Goal: Information Seeking & Learning: Learn about a topic

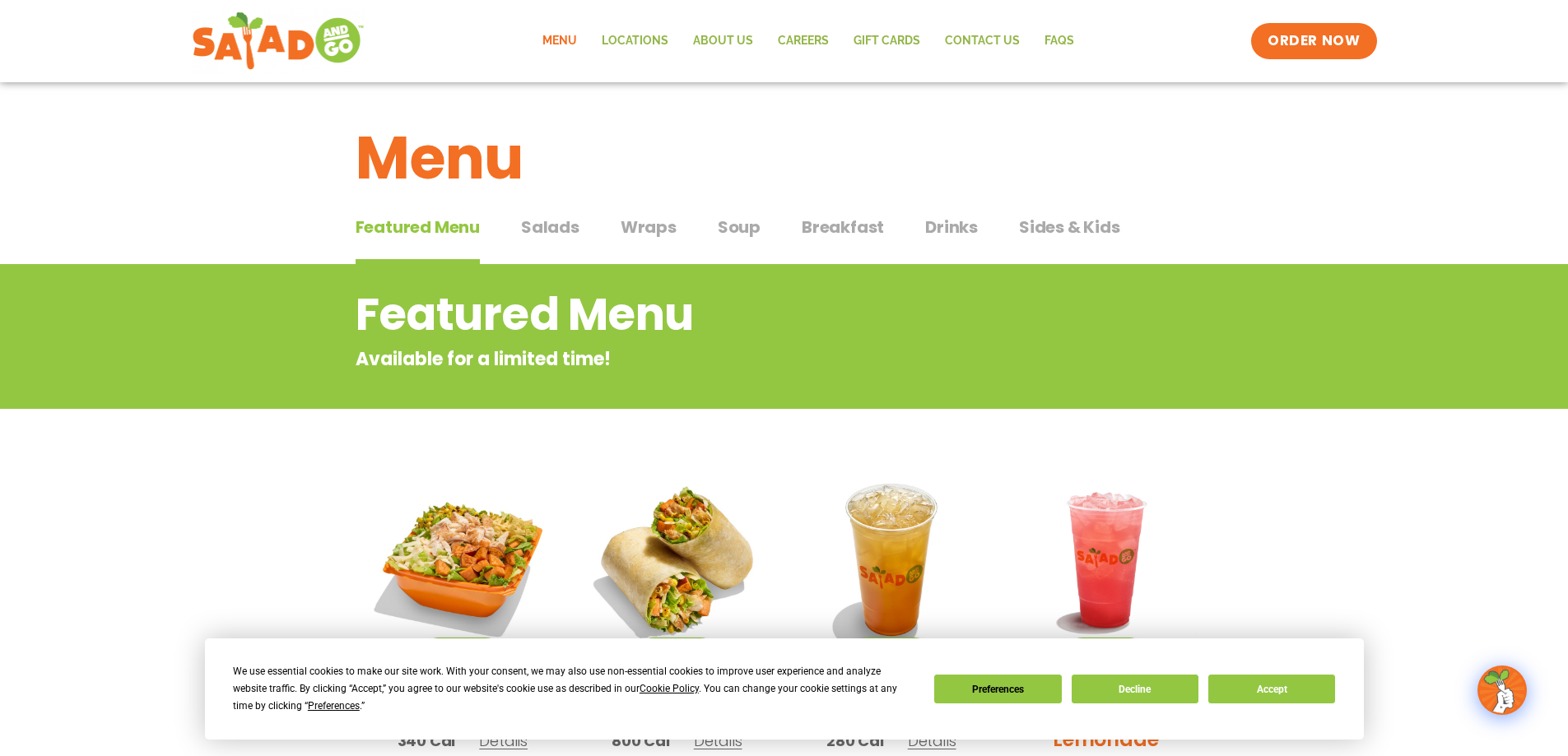
click at [649, 226] on span "Wraps" at bounding box center [649, 226] width 56 height 25
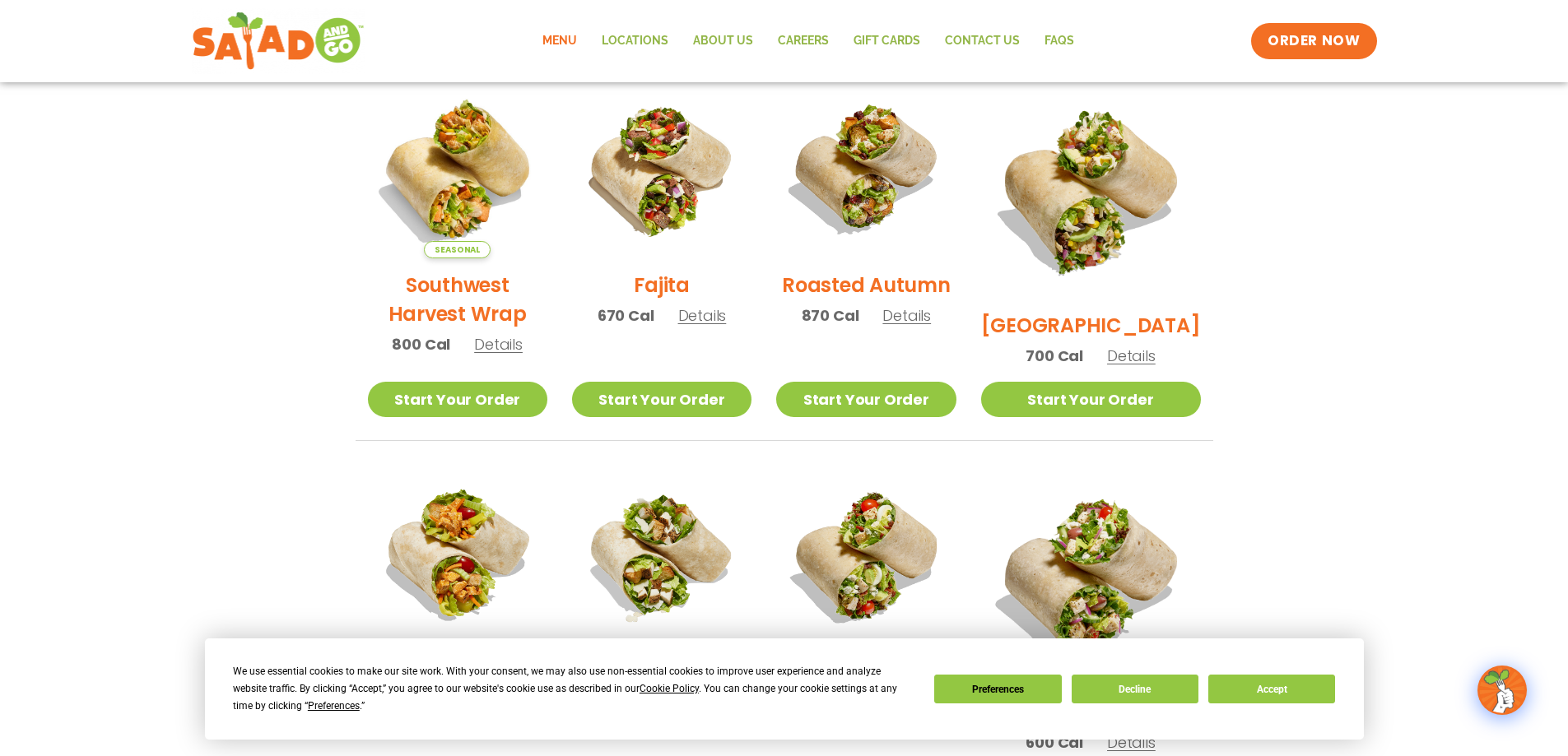
scroll to position [411, 0]
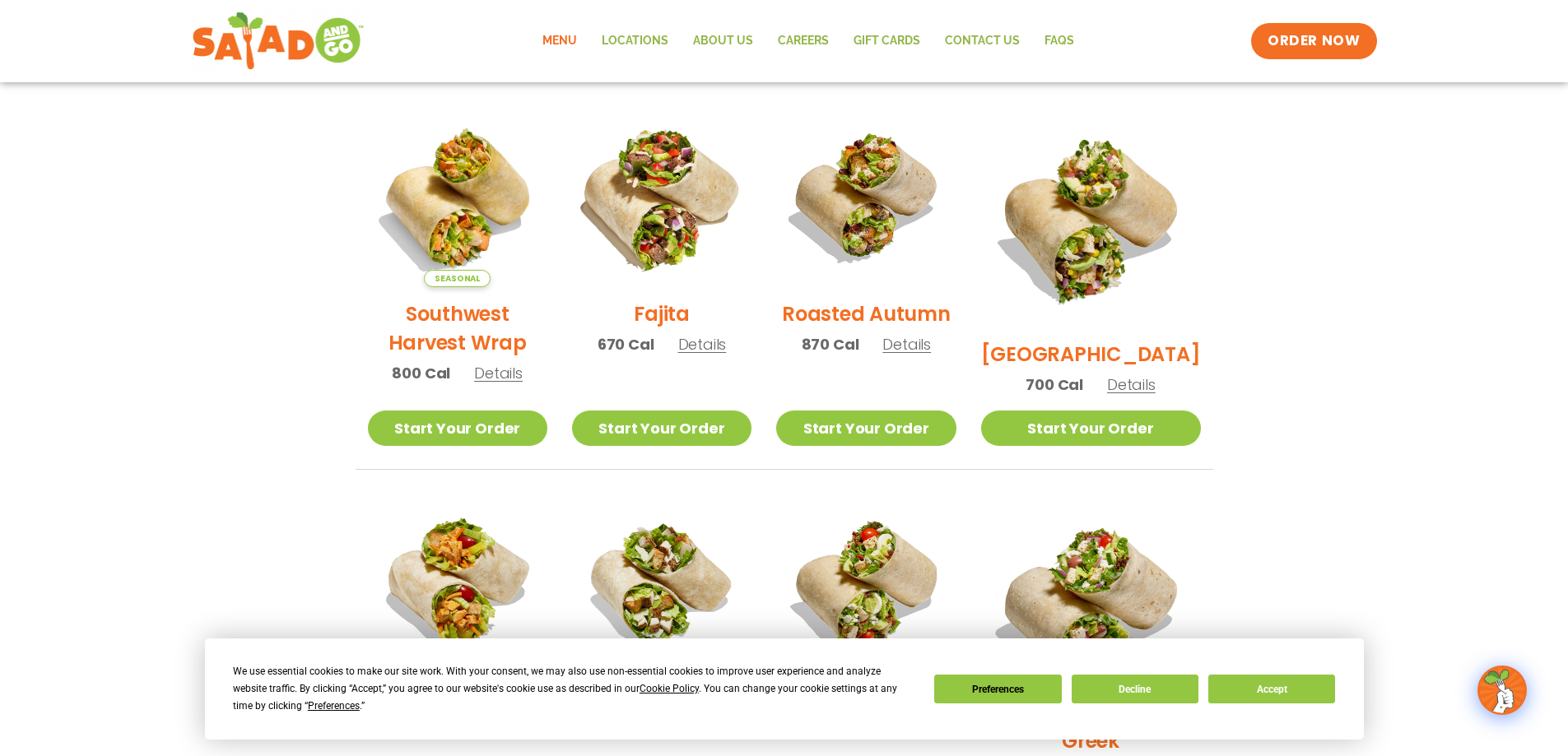
click at [678, 239] on img at bounding box center [661, 197] width 210 height 210
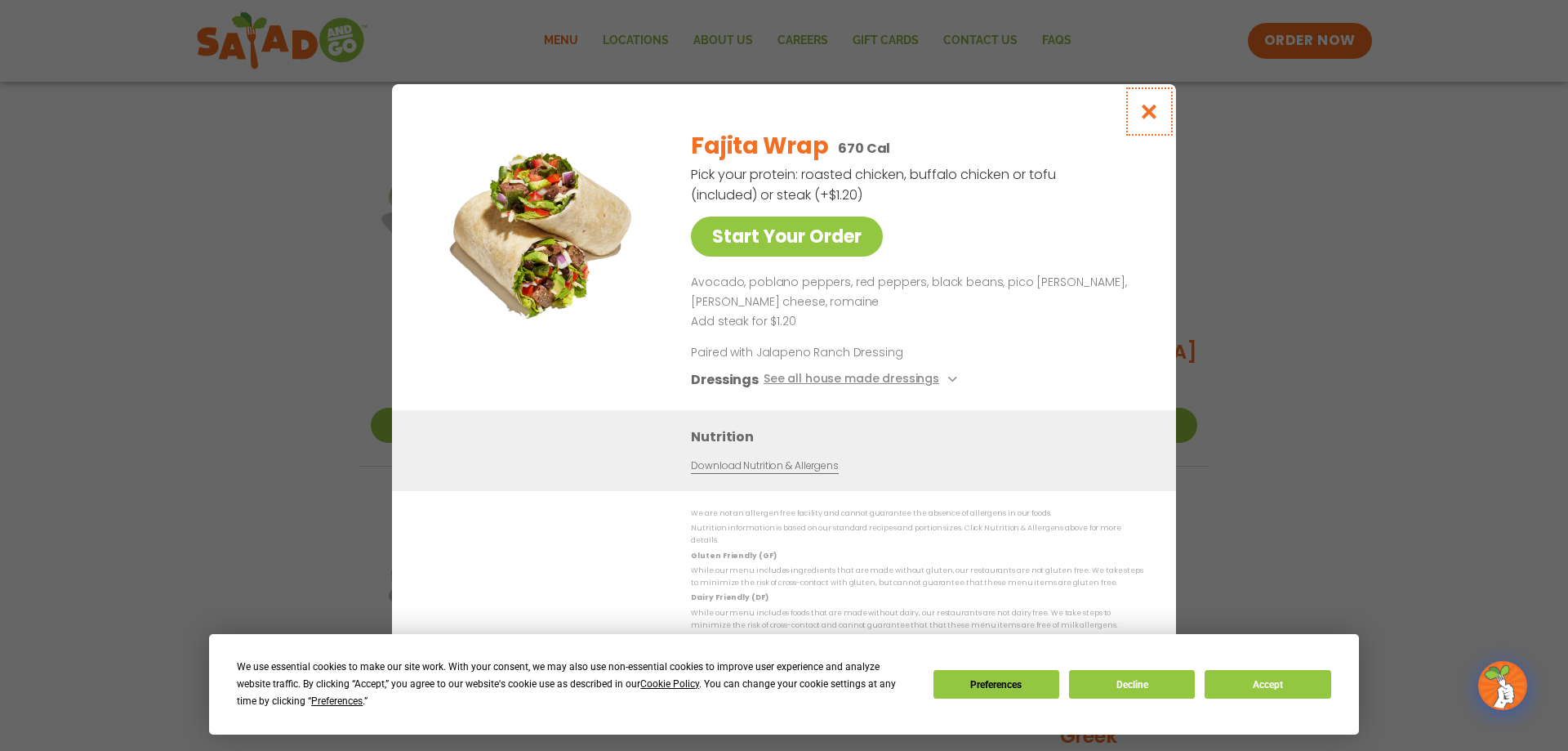
click at [1154, 115] on icon "Close modal" at bounding box center [1150, 112] width 20 height 17
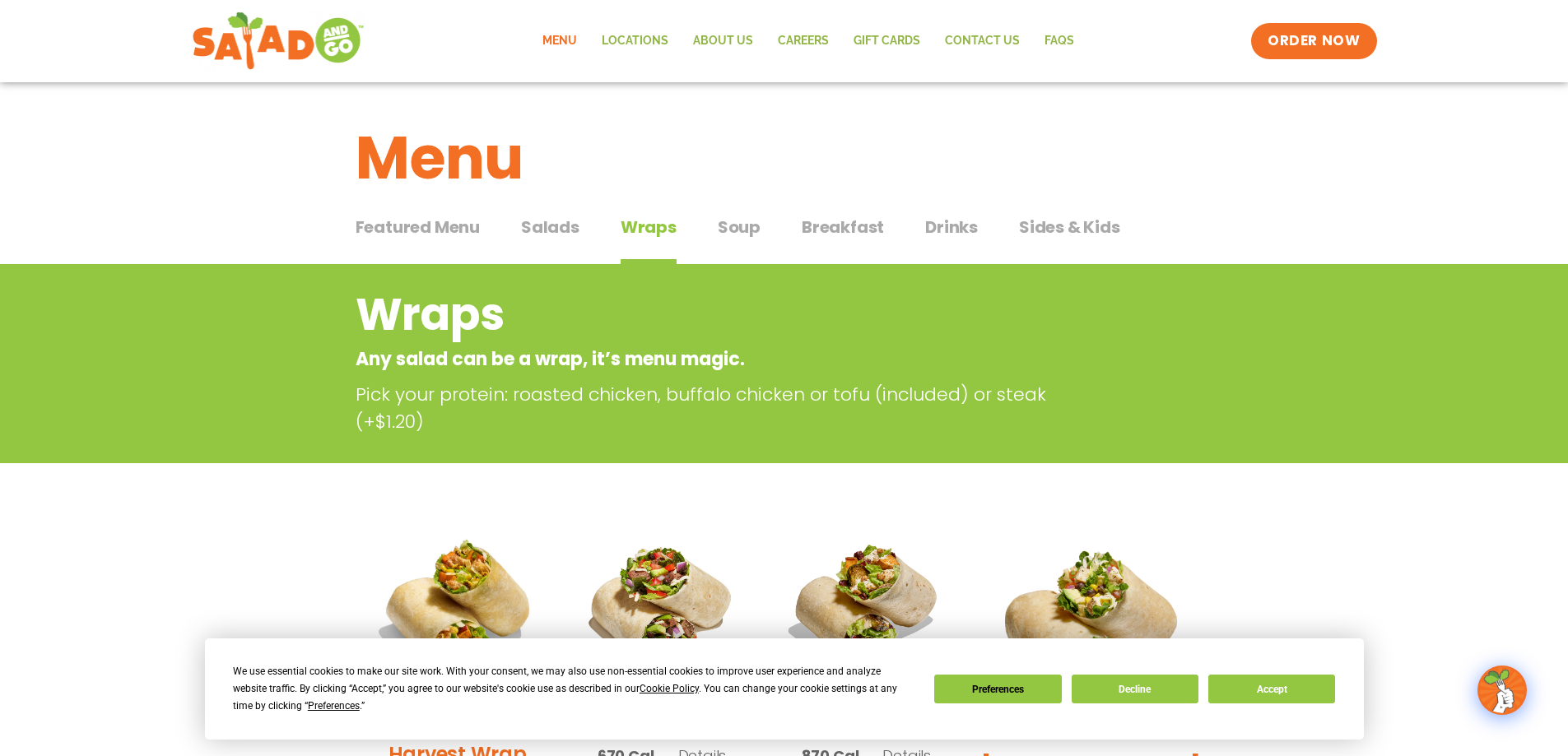
click at [734, 227] on span "Soup" at bounding box center [739, 226] width 43 height 25
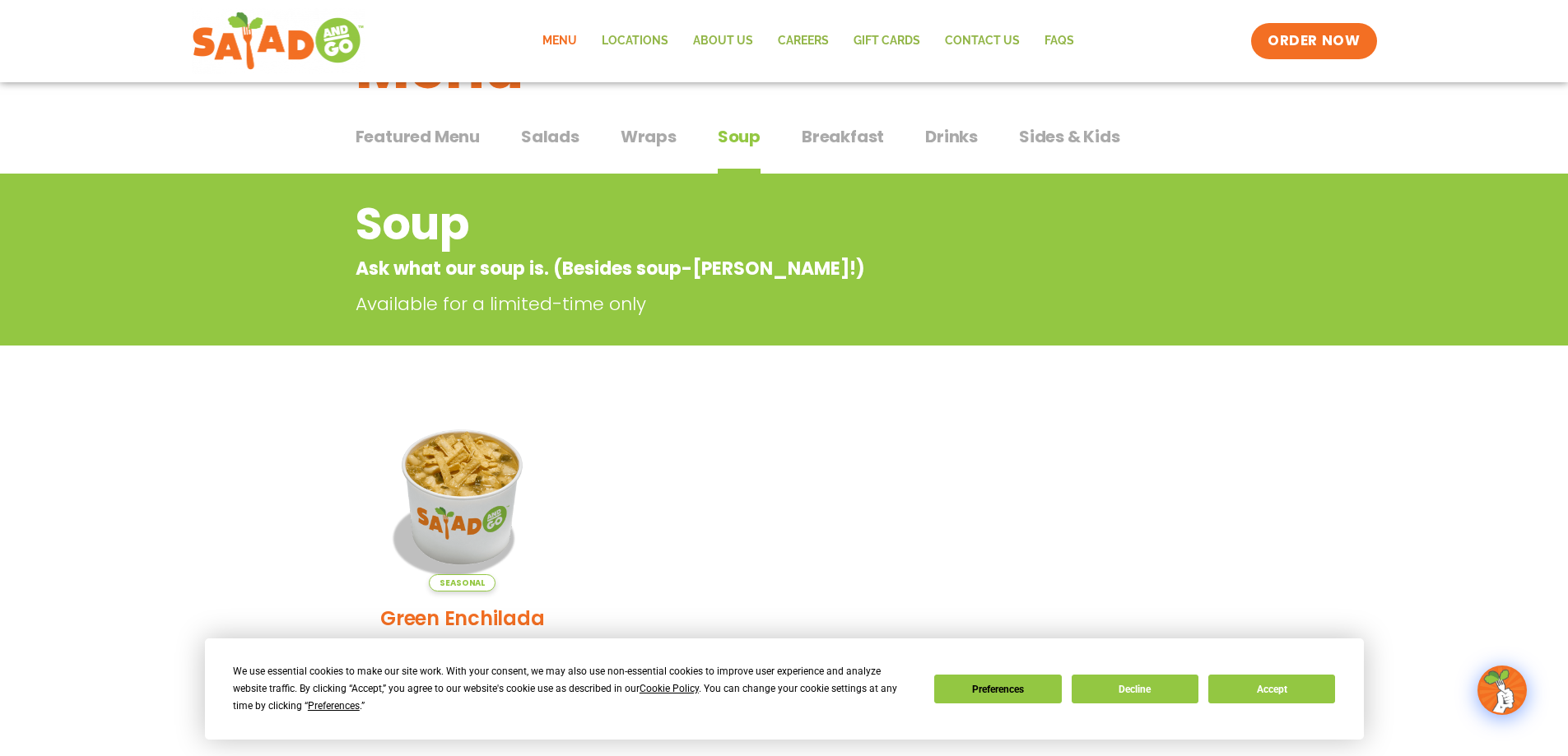
scroll to position [83, 0]
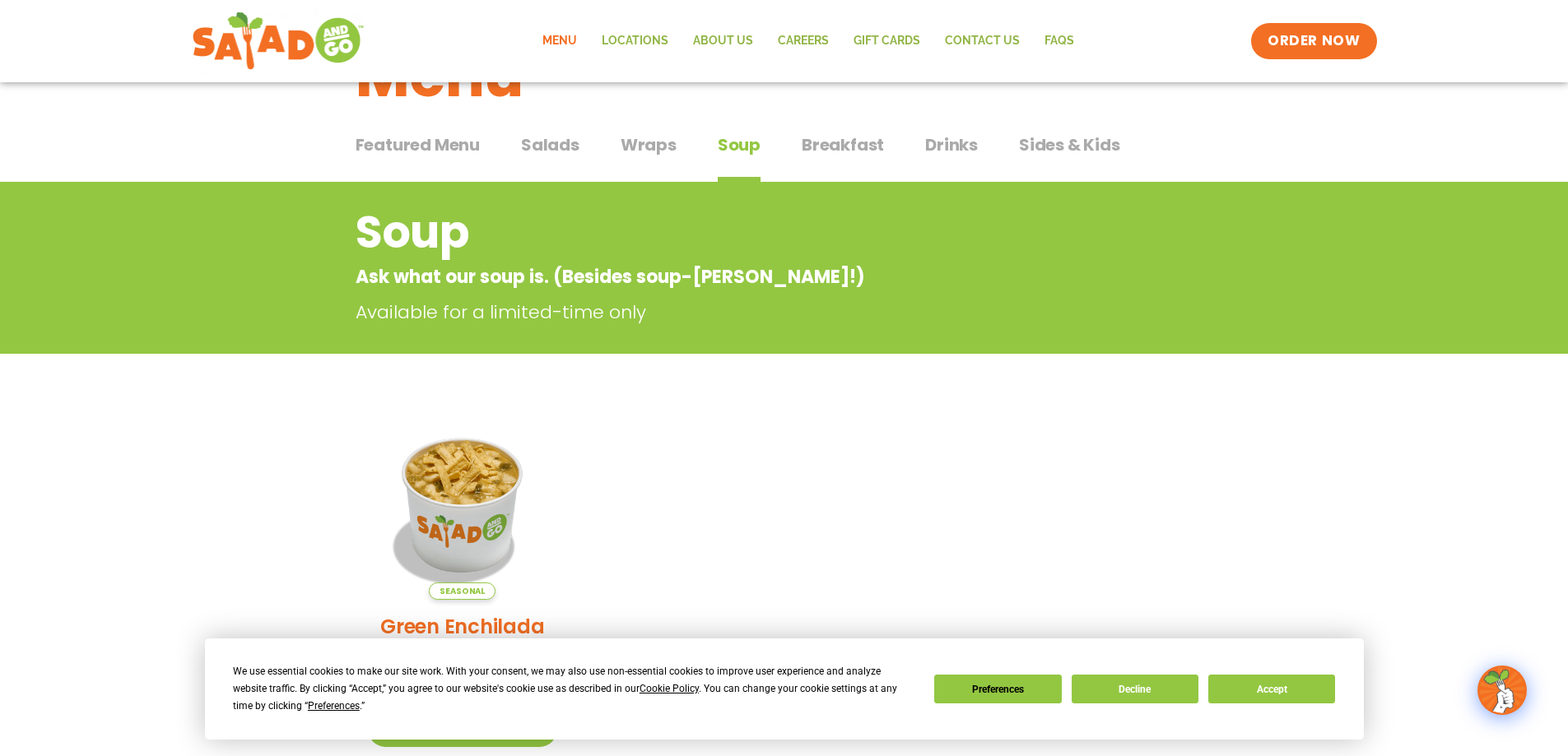
click at [658, 148] on span "Wraps" at bounding box center [649, 145] width 56 height 25
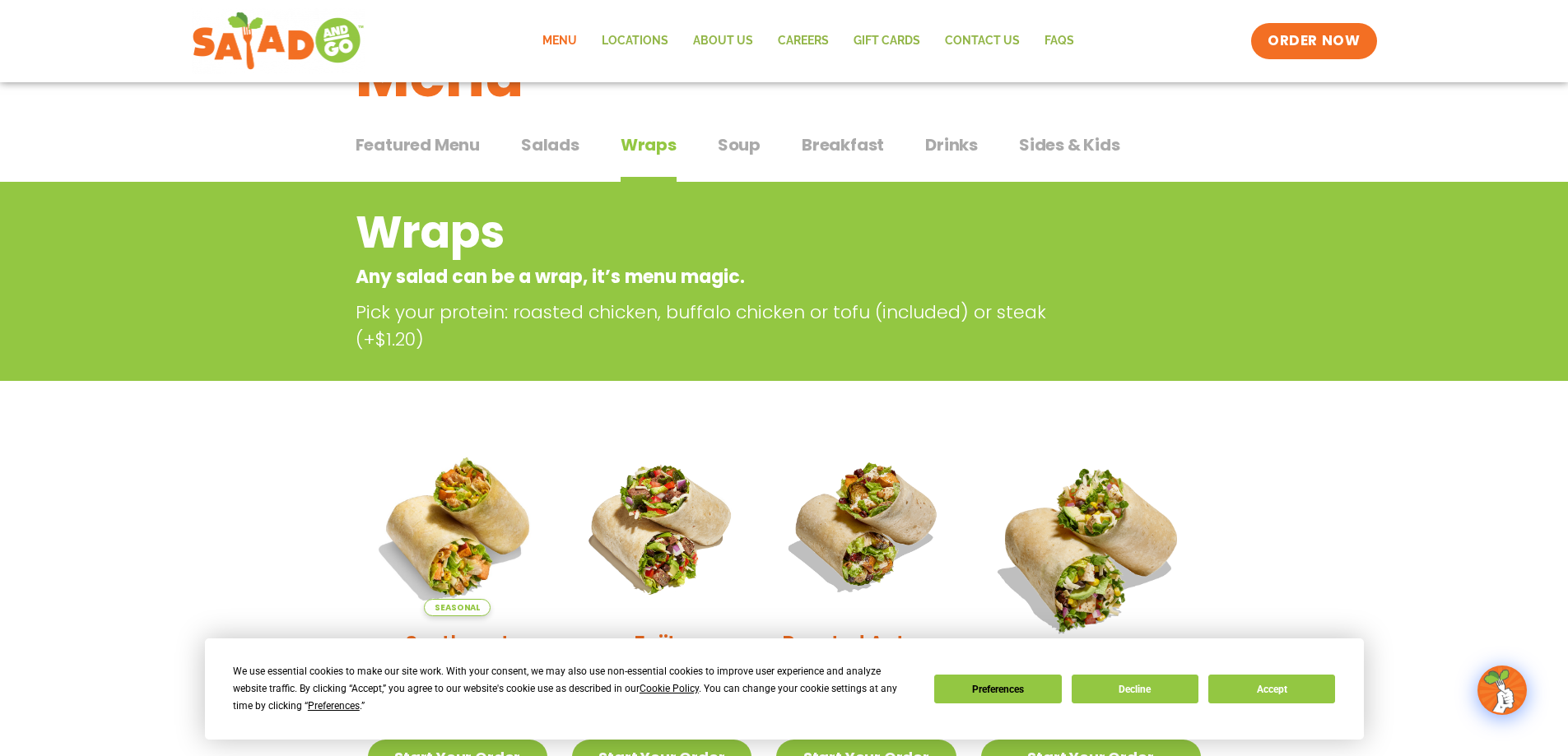
click at [420, 137] on span "Featured Menu" at bounding box center [417, 145] width 124 height 25
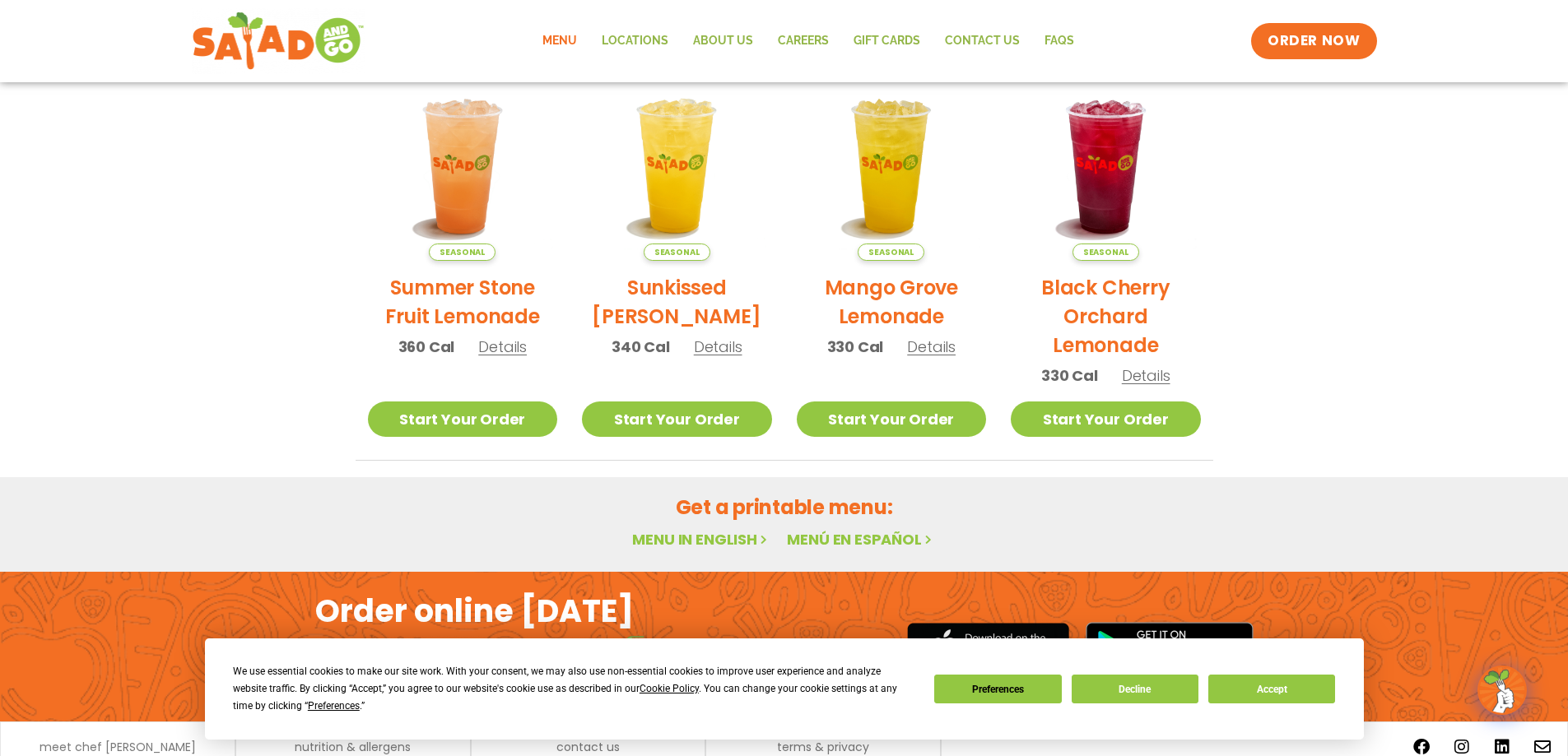
scroll to position [875, 0]
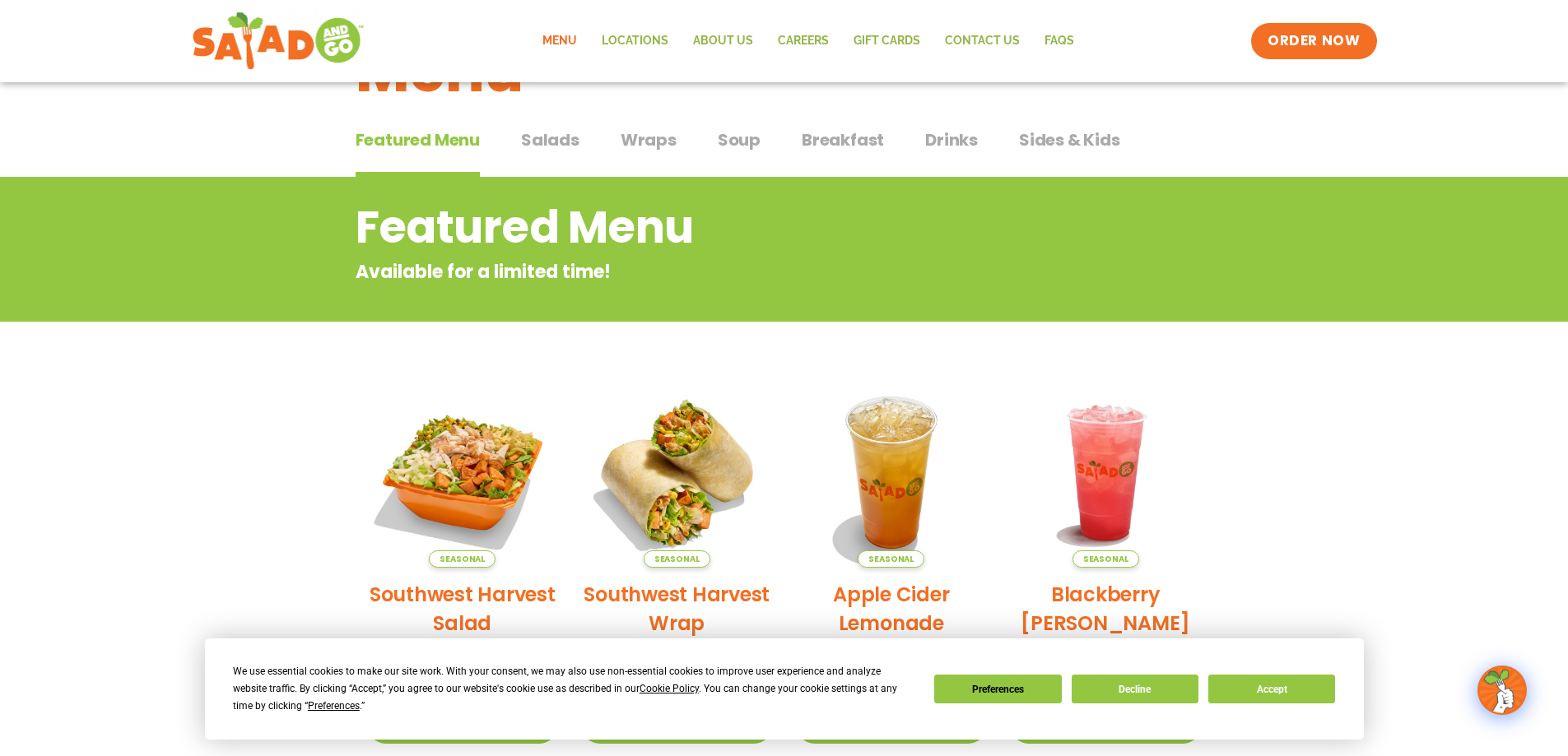
scroll to position [83, 0]
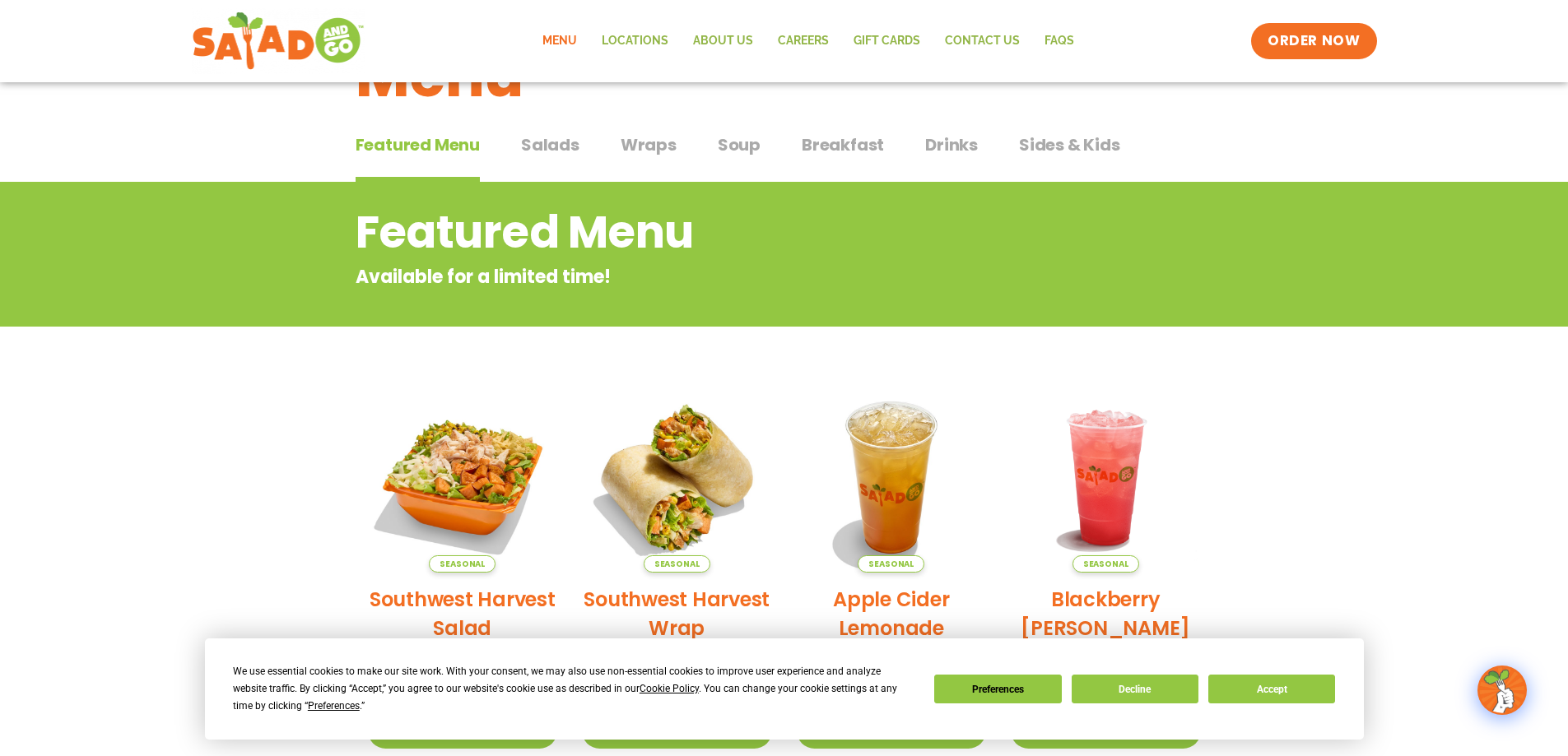
click at [663, 149] on span "Wraps" at bounding box center [649, 145] width 56 height 25
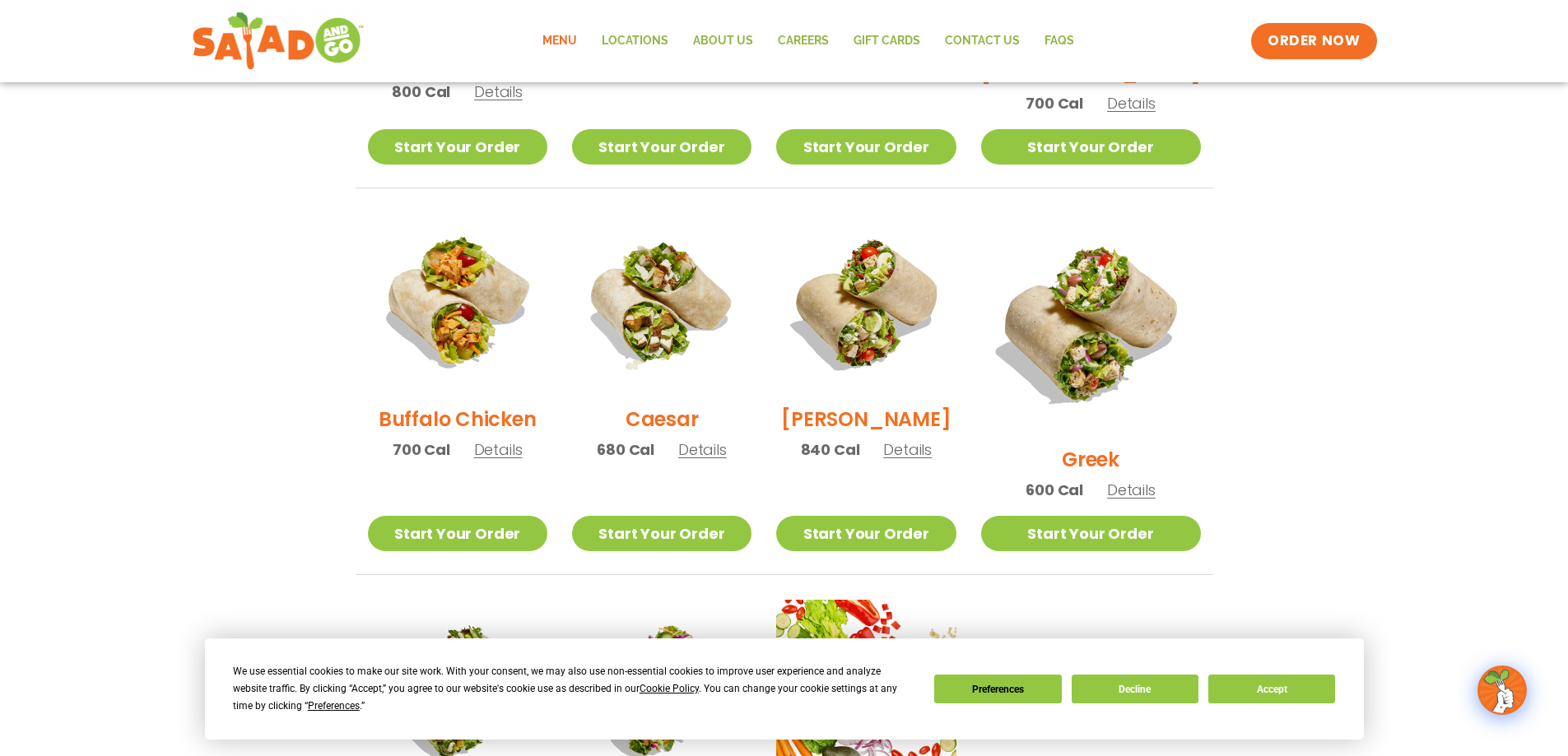
scroll to position [741, 0]
